Goal: Information Seeking & Learning: Learn about a topic

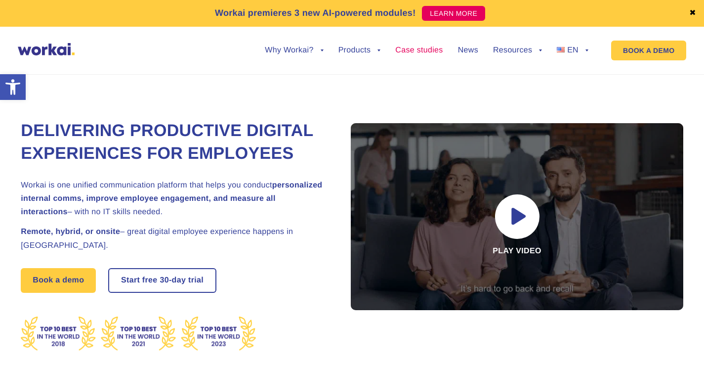
click at [441, 50] on link "Case studies" at bounding box center [418, 50] width 47 height 8
